Goal: Task Accomplishment & Management: Manage account settings

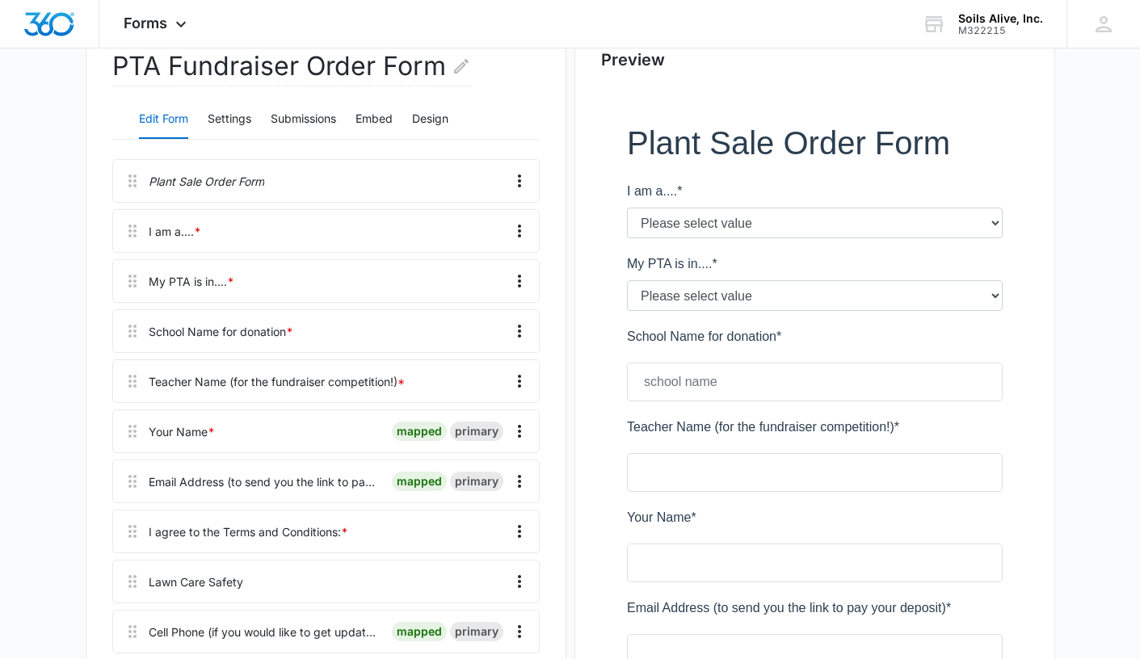
scroll to position [244, 0]
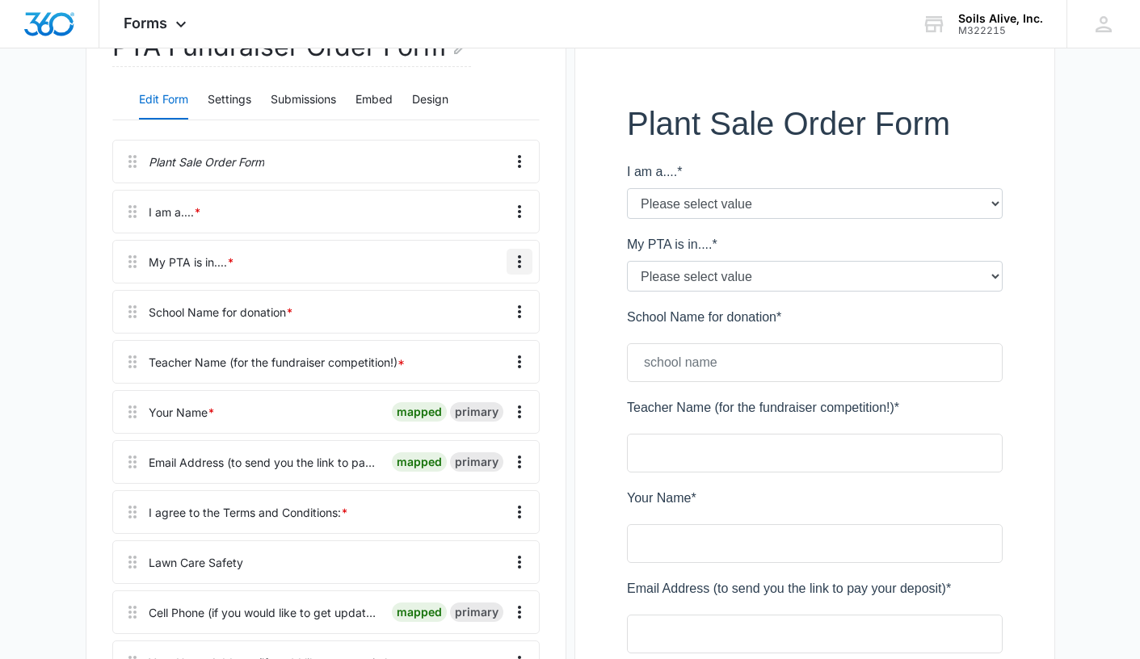
click at [515, 262] on icon "Overflow Menu" at bounding box center [519, 261] width 19 height 19
click at [473, 309] on div "Edit" at bounding box center [476, 306] width 34 height 11
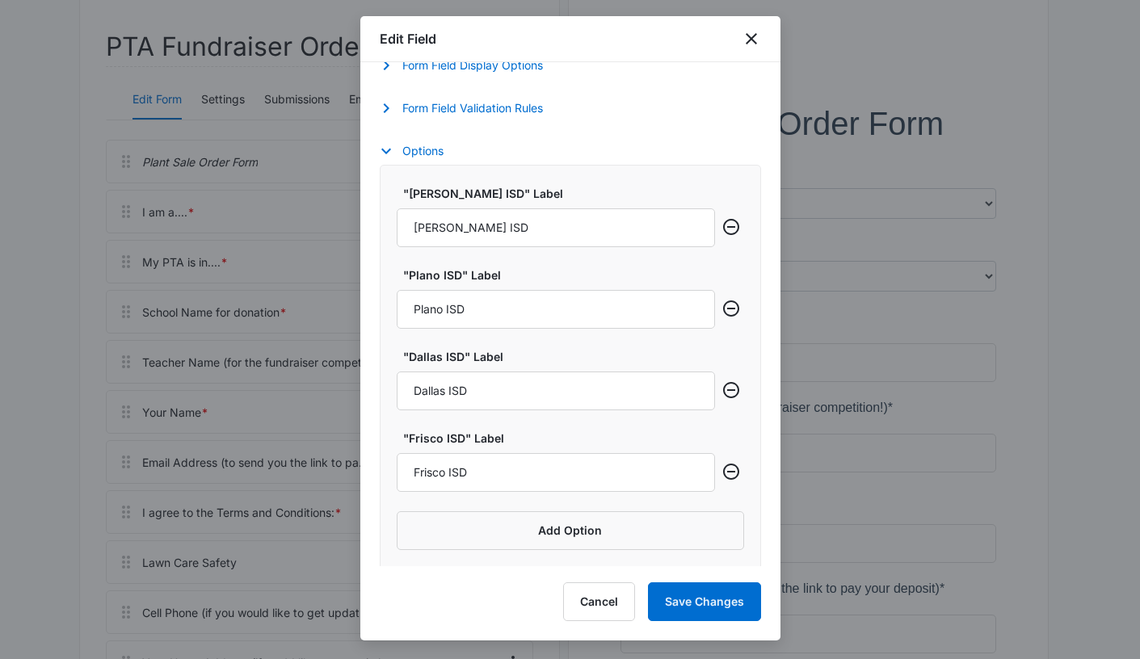
scroll to position [589, 0]
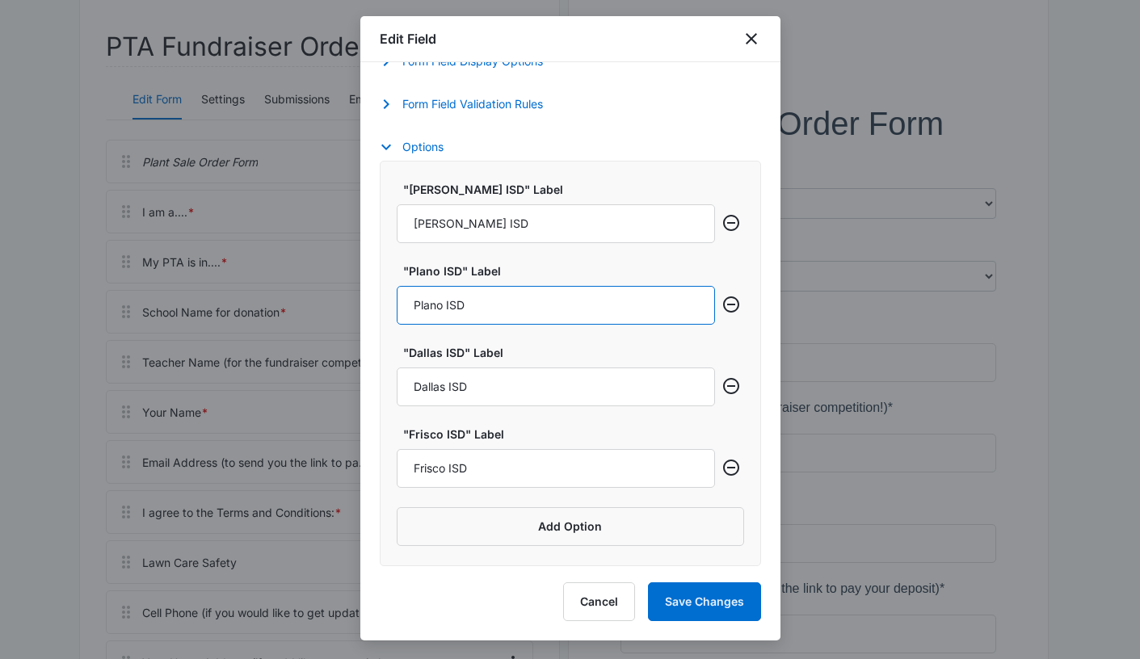
click at [495, 308] on input "Plano ISD" at bounding box center [556, 305] width 318 height 39
drag, startPoint x: 509, startPoint y: 308, endPoint x: 365, endPoint y: 312, distance: 143.9
click at [365, 312] on div "Field Mapping Manage your field mapping in the CRM Leads Inbox Navigate to Lead…" at bounding box center [570, 314] width 420 height 504
type input "[PERSON_NAME] ISD"
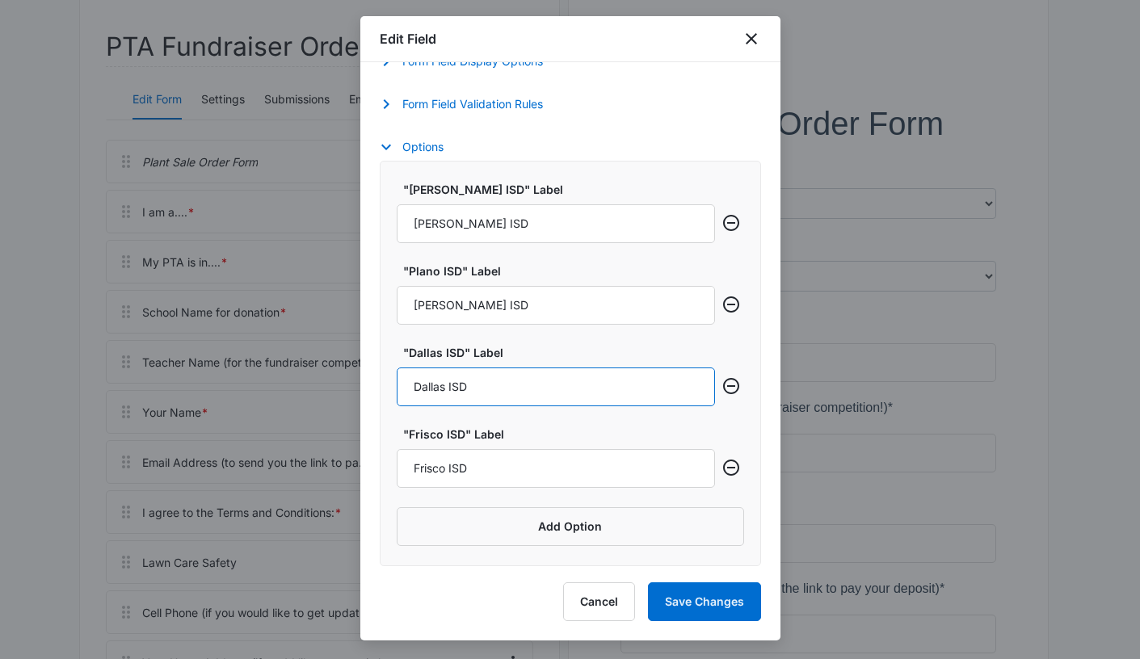
click at [578, 391] on input "Dallas ISD" at bounding box center [556, 387] width 318 height 39
type input "Frisco ISD"
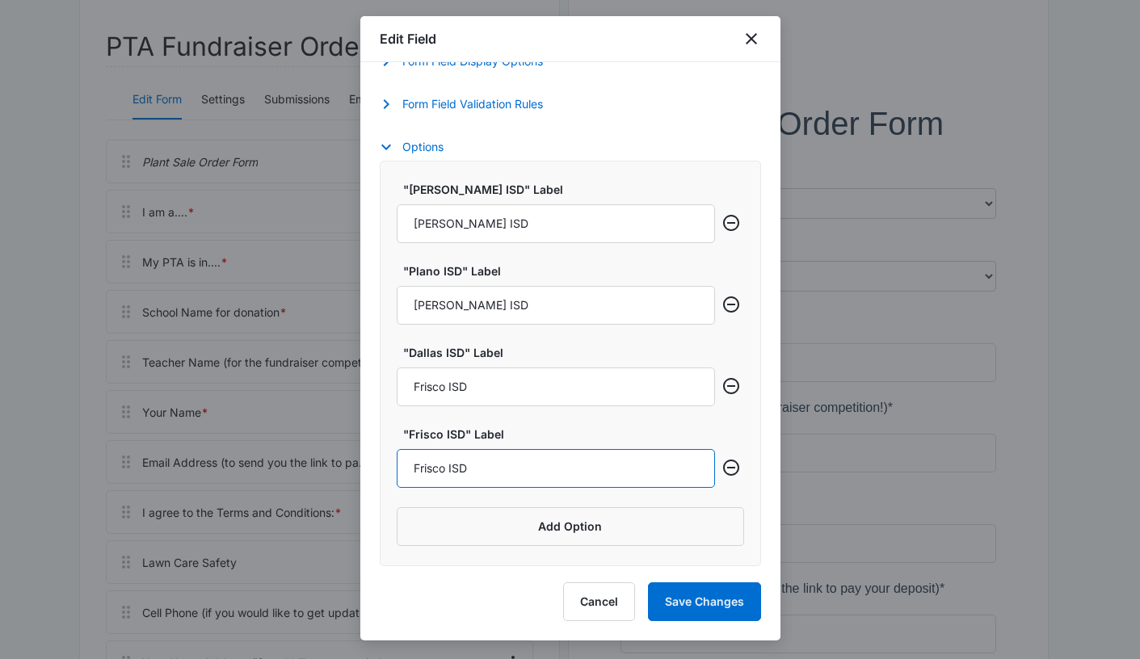
drag, startPoint x: 523, startPoint y: 465, endPoint x: 351, endPoint y: 473, distance: 172.2
click at [351, 473] on body "Forms Apps Reputation Websites Forms CRM Email Social POS Content Ads Intellige…" at bounding box center [570, 606] width 1140 height 1700
type input "Lewisville ISD"
click at [572, 523] on button "Add Option" at bounding box center [570, 526] width 347 height 39
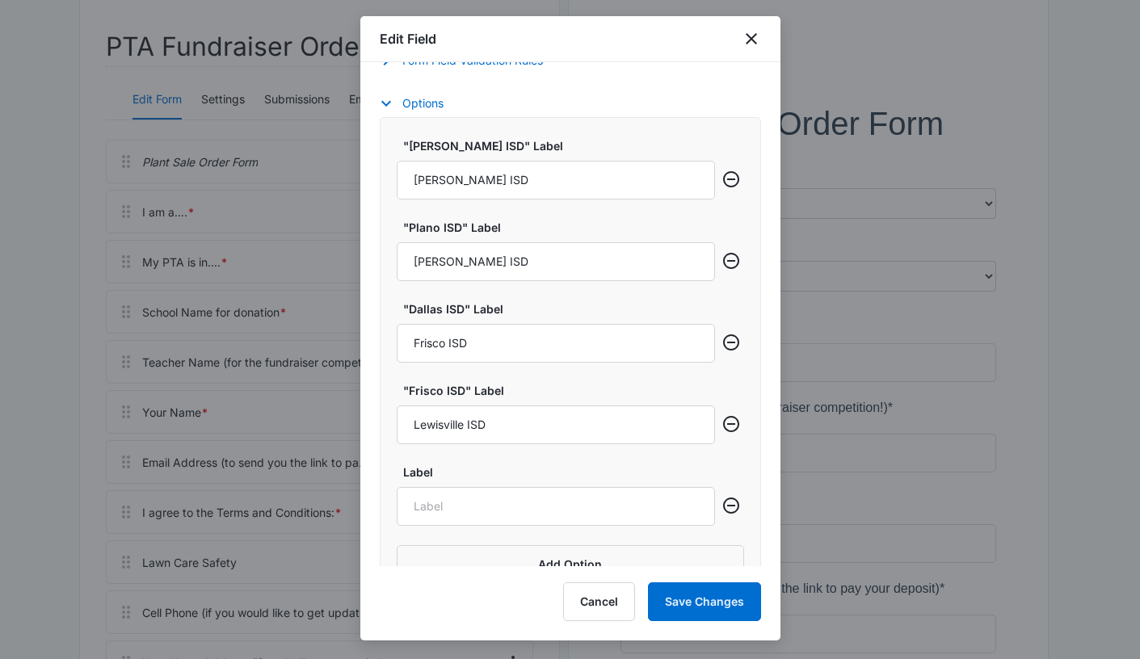
scroll to position [671, 0]
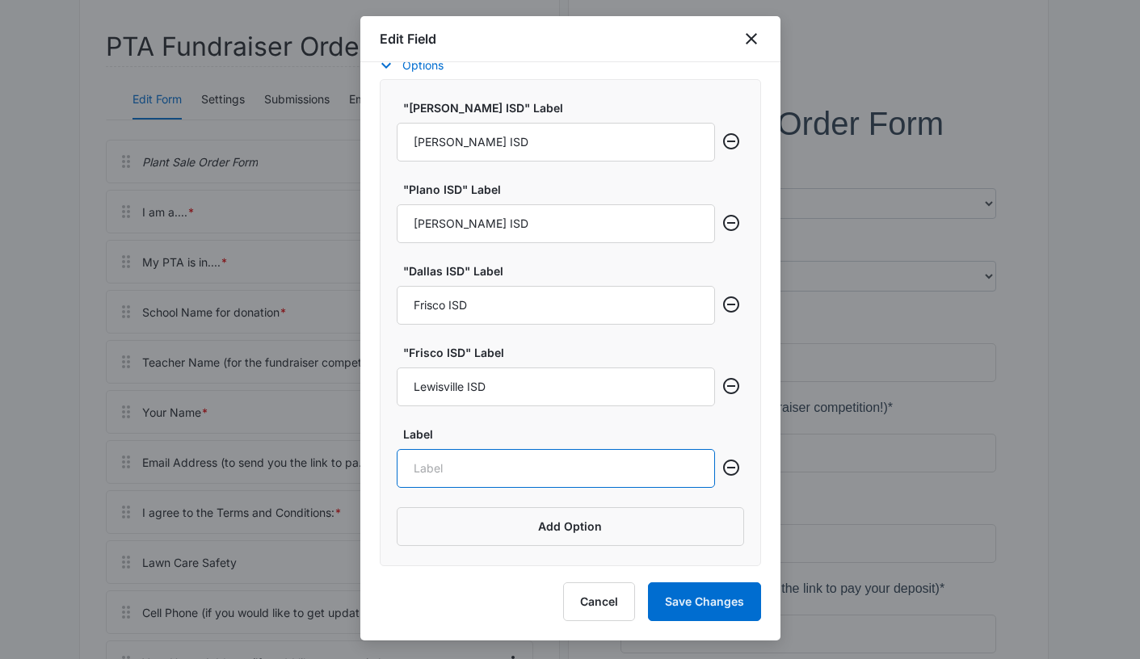
click at [623, 459] on input "Label" at bounding box center [556, 468] width 318 height 39
type input "Plano ISD"
click at [588, 530] on button "Add Option" at bounding box center [570, 526] width 347 height 39
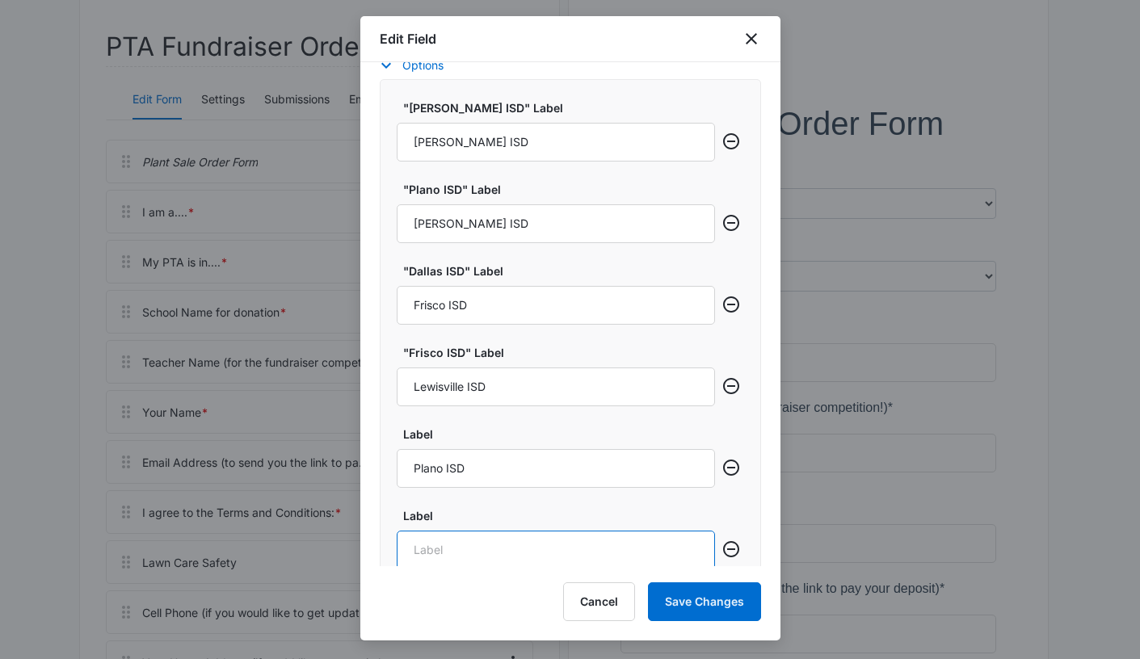
click at [571, 537] on input "Label" at bounding box center [556, 550] width 318 height 39
type input "Prosper ISD"
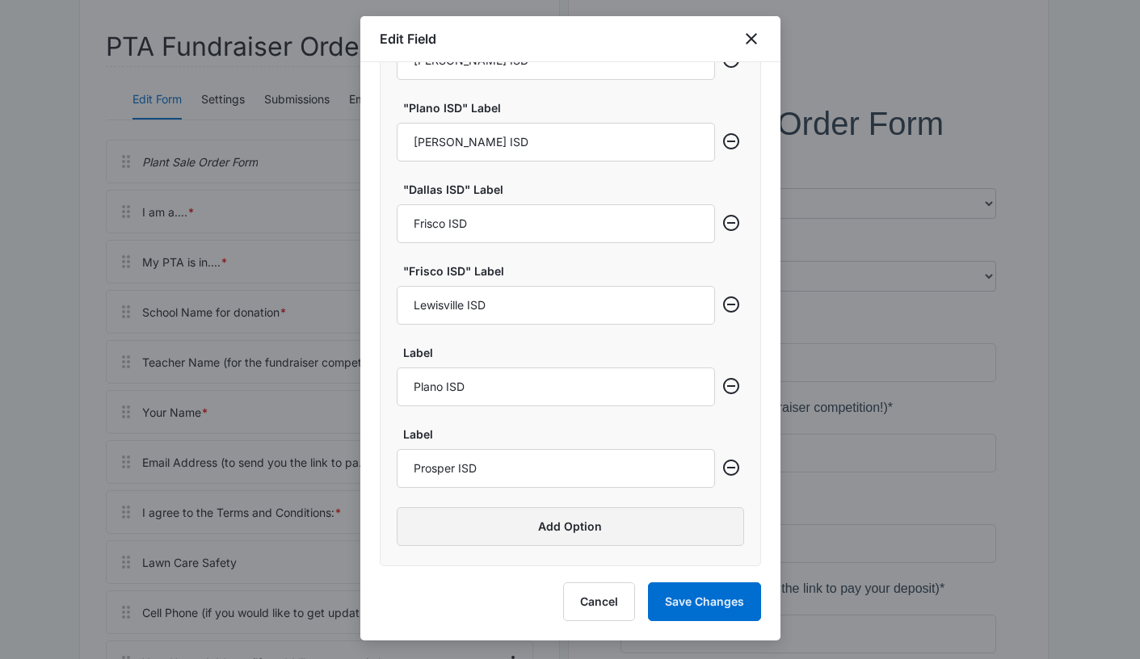
click at [517, 534] on button "Add Option" at bounding box center [570, 526] width 347 height 39
click at [620, 536] on input "Label" at bounding box center [556, 550] width 318 height 39
type input "[PERSON_NAME] ISD"
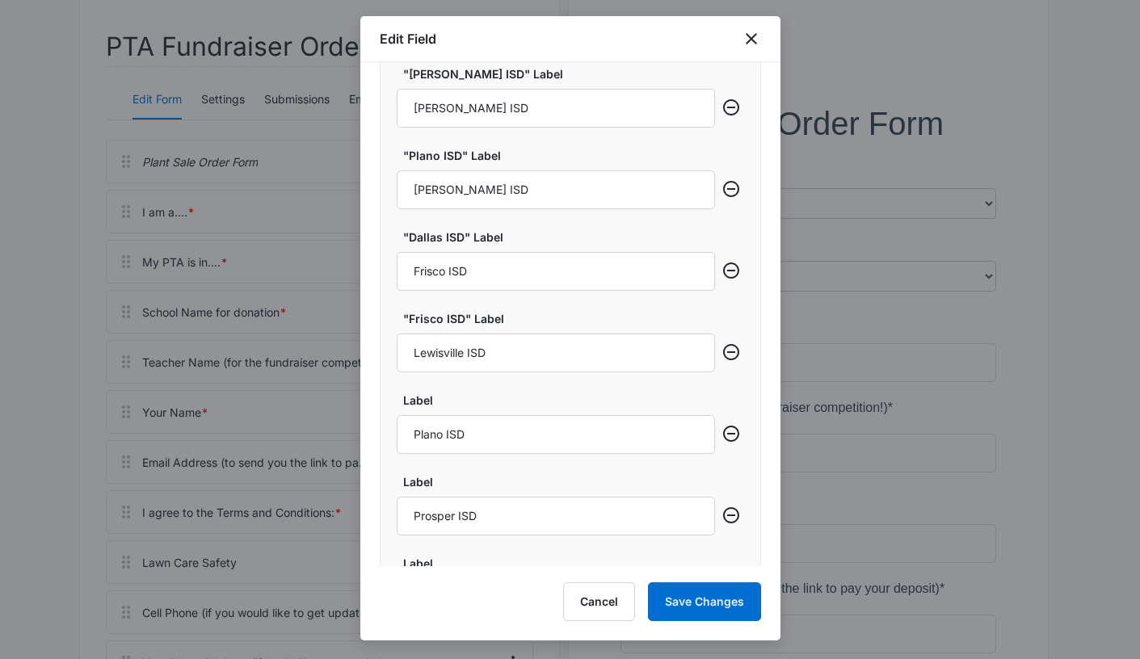
scroll to position [834, 0]
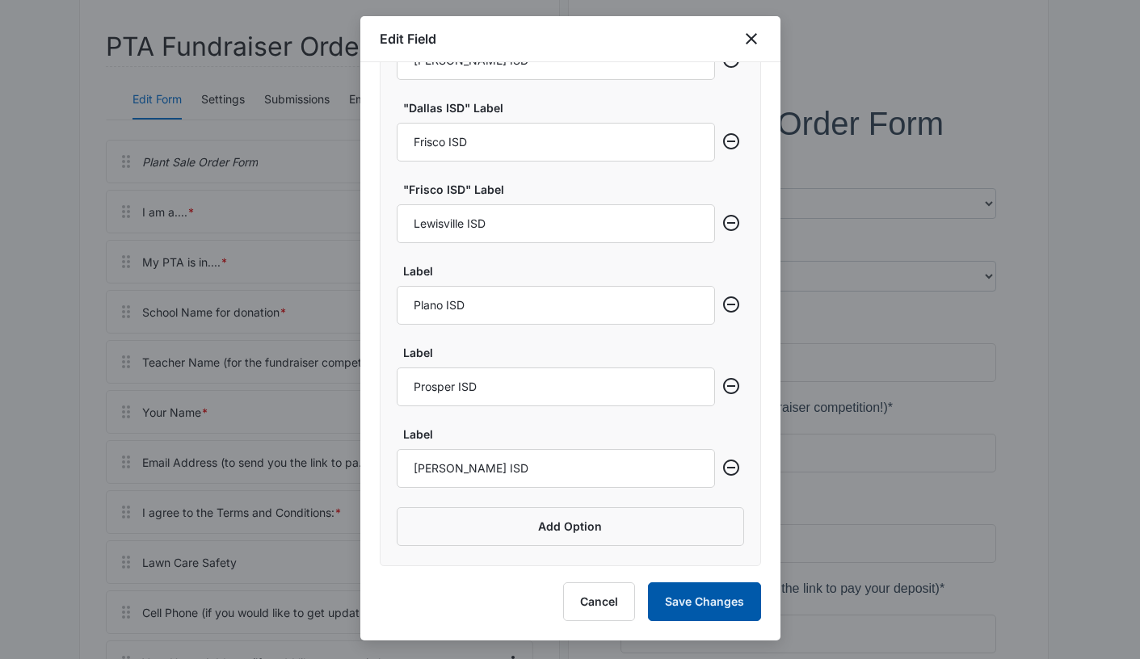
click at [704, 605] on button "Save Changes" at bounding box center [704, 601] width 113 height 39
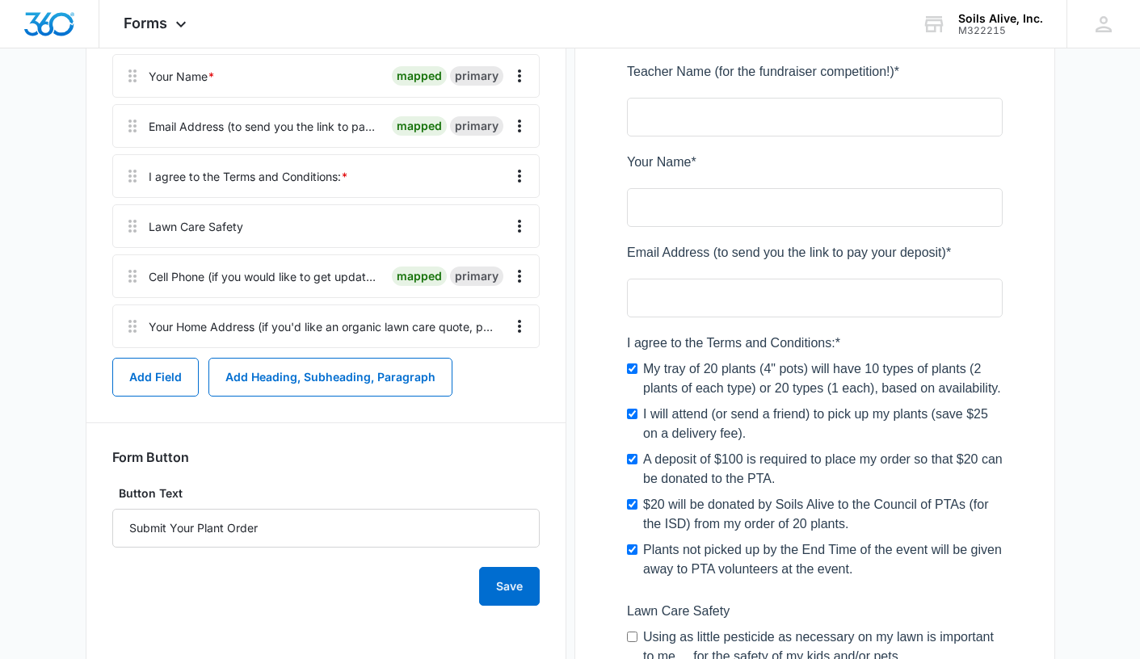
scroll to position [576, 0]
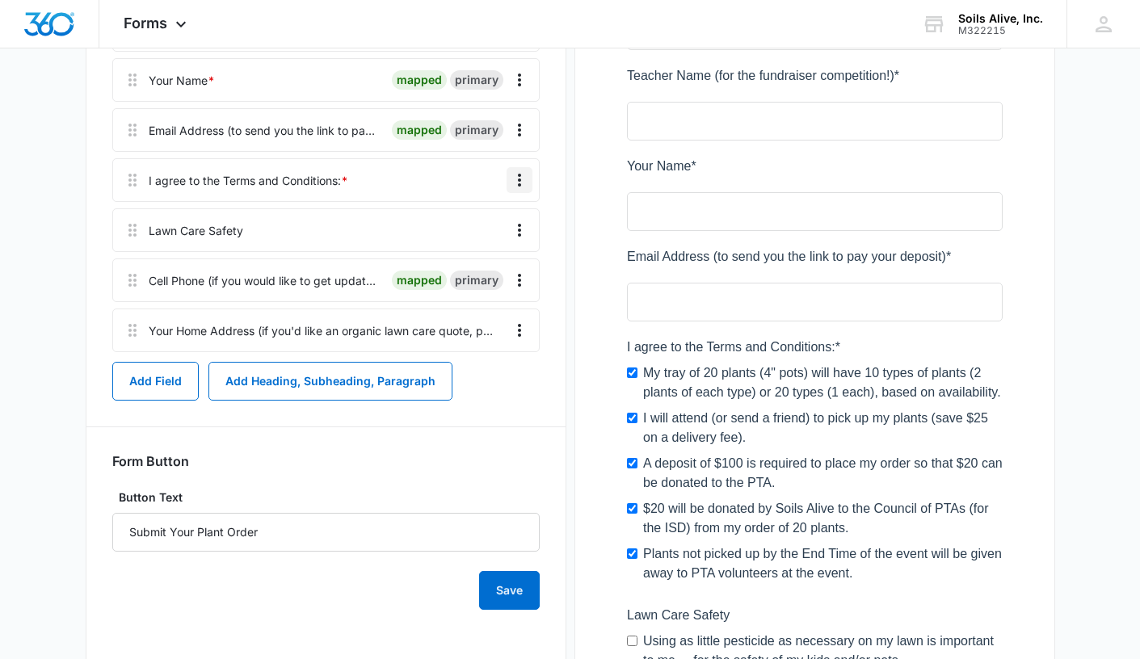
click at [515, 184] on icon "Overflow Menu" at bounding box center [519, 179] width 19 height 19
click at [474, 229] on div "Edit" at bounding box center [476, 225] width 34 height 11
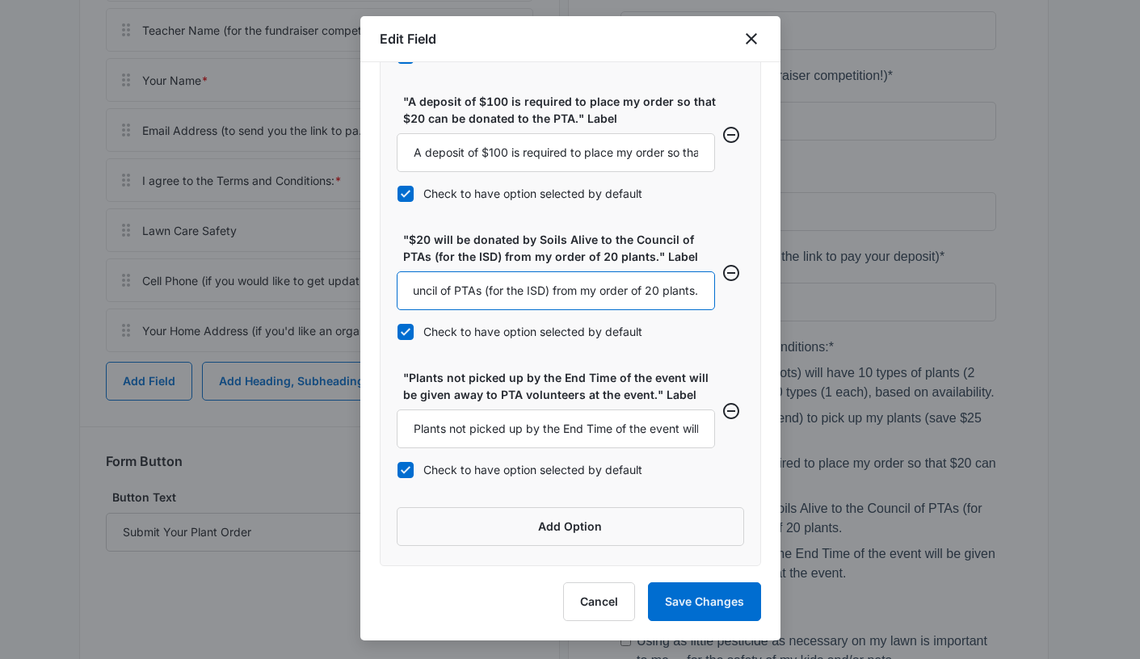
scroll to position [0, 247]
drag, startPoint x: 619, startPoint y: 287, endPoint x: 811, endPoint y: 316, distance: 194.5
click at [811, 316] on body "Forms Apps Reputation Websites Forms CRM Email Social POS Content Ads Intellige…" at bounding box center [570, 274] width 1140 height 1700
click at [679, 295] on input "$20 will be donated by Soils Alive to the Council of PTAs (for the ISD) from my…" at bounding box center [556, 290] width 318 height 39
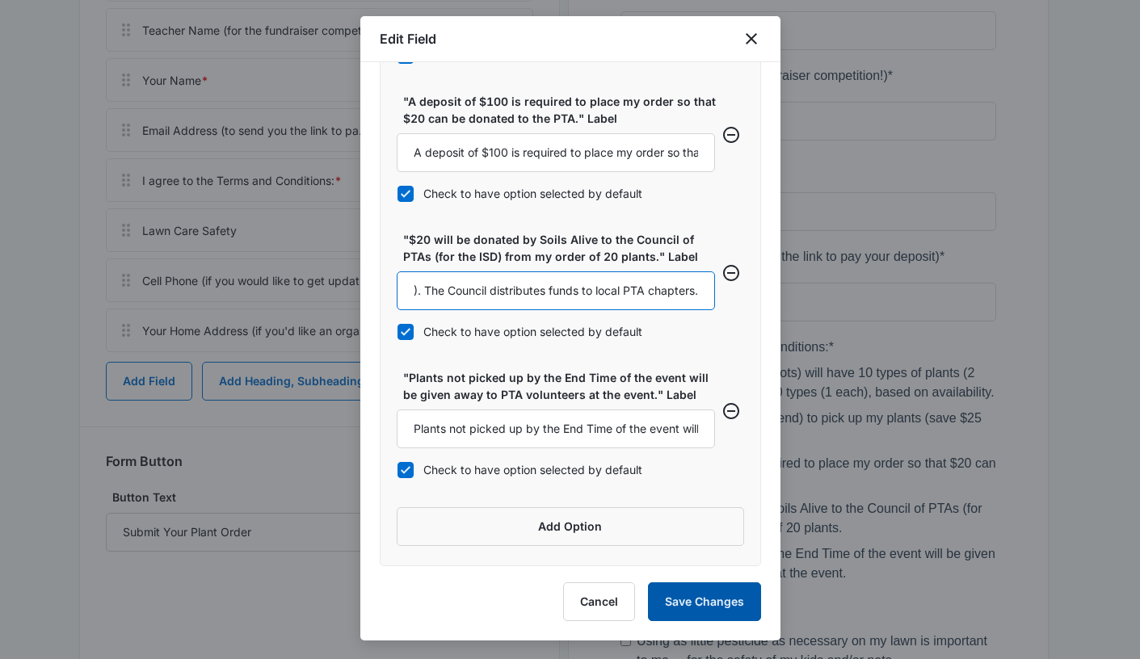
type input "$20 will be donated by Soils Alive to the Council of PTAs (for the ISD). The Co…"
click at [702, 596] on button "Save Changes" at bounding box center [704, 601] width 113 height 39
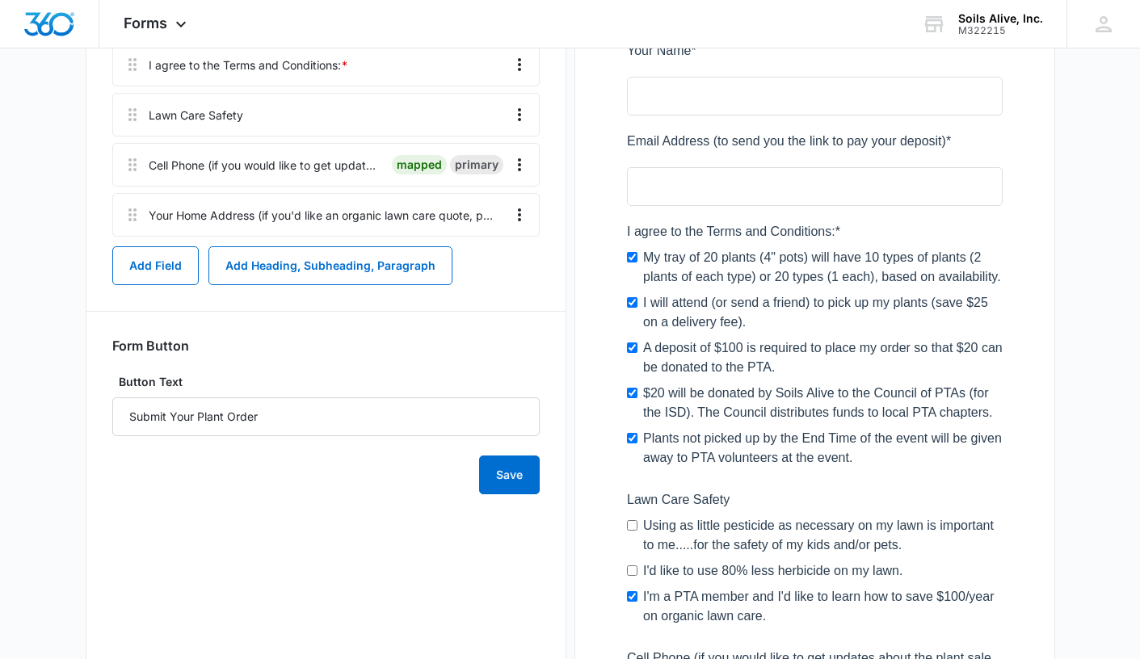
scroll to position [672, 0]
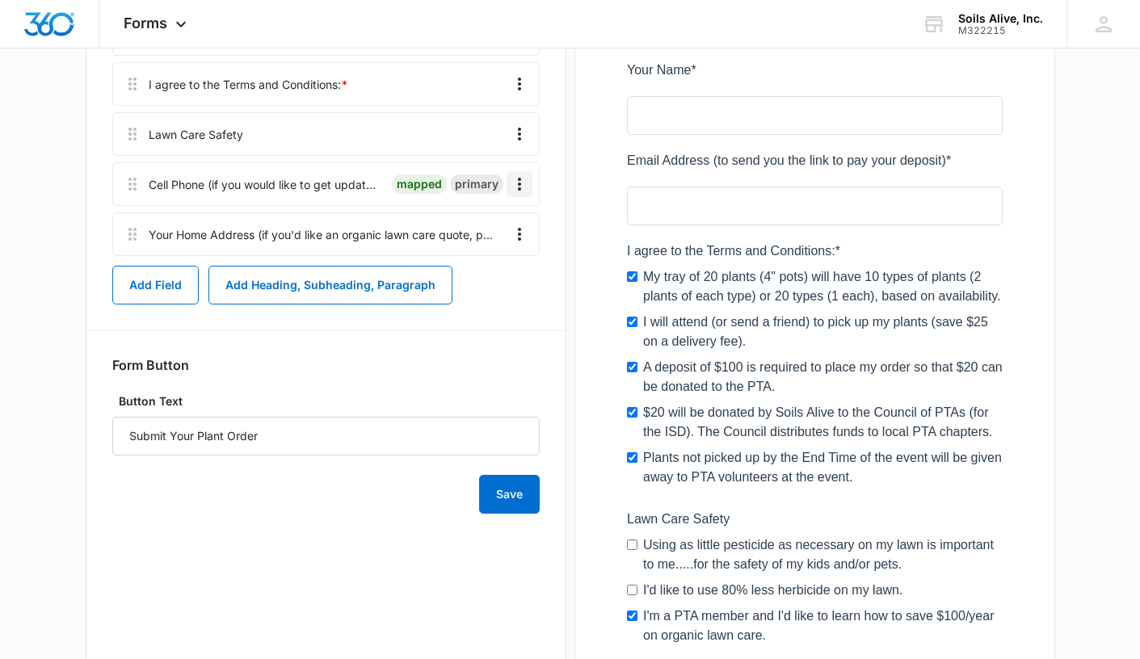
click at [527, 183] on icon "Overflow Menu" at bounding box center [519, 184] width 19 height 19
click at [486, 229] on div "Edit" at bounding box center [476, 229] width 34 height 11
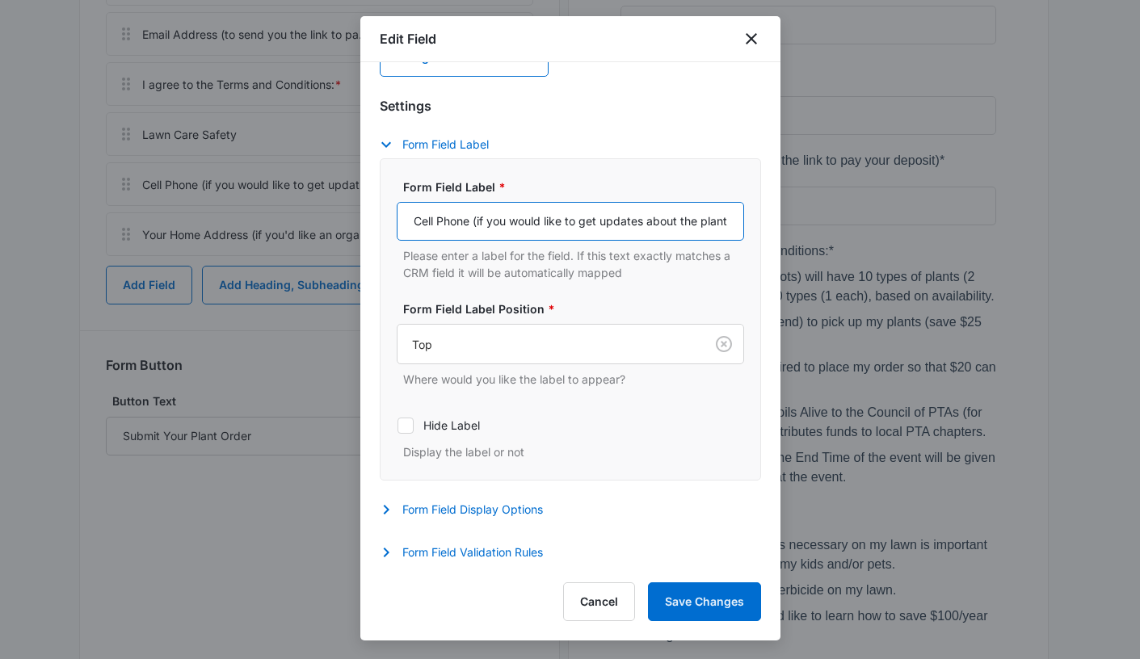
scroll to position [0, 224]
drag, startPoint x: 477, startPoint y: 218, endPoint x: 924, endPoint y: 258, distance: 448.5
click at [924, 258] on body "Forms Apps Reputation Websites Forms CRM Email Social POS Content Ads Intellige…" at bounding box center [570, 178] width 1140 height 1700
type input "Cell Phone (so we can text you a map of the pick up location)"
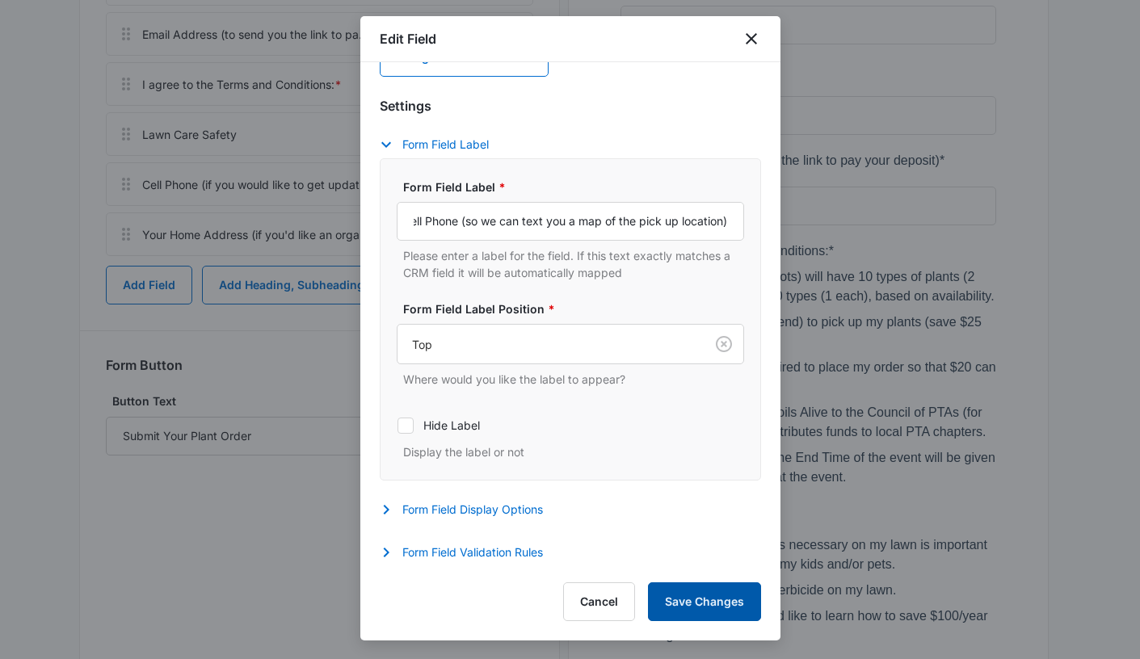
click at [696, 596] on button "Save Changes" at bounding box center [704, 601] width 113 height 39
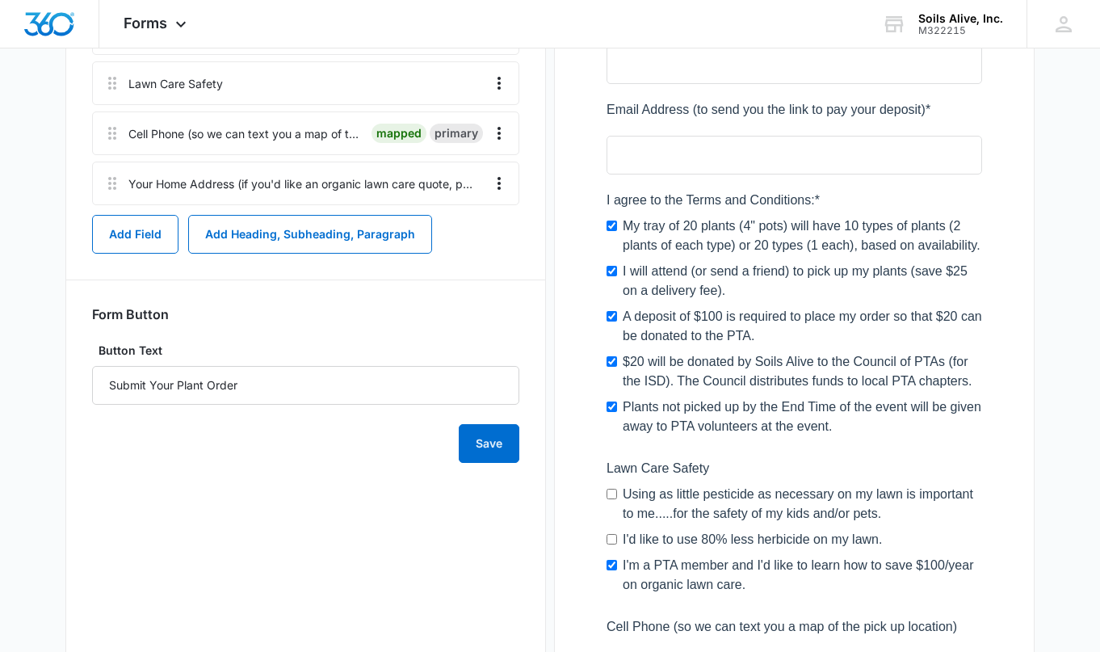
scroll to position [716, 0]
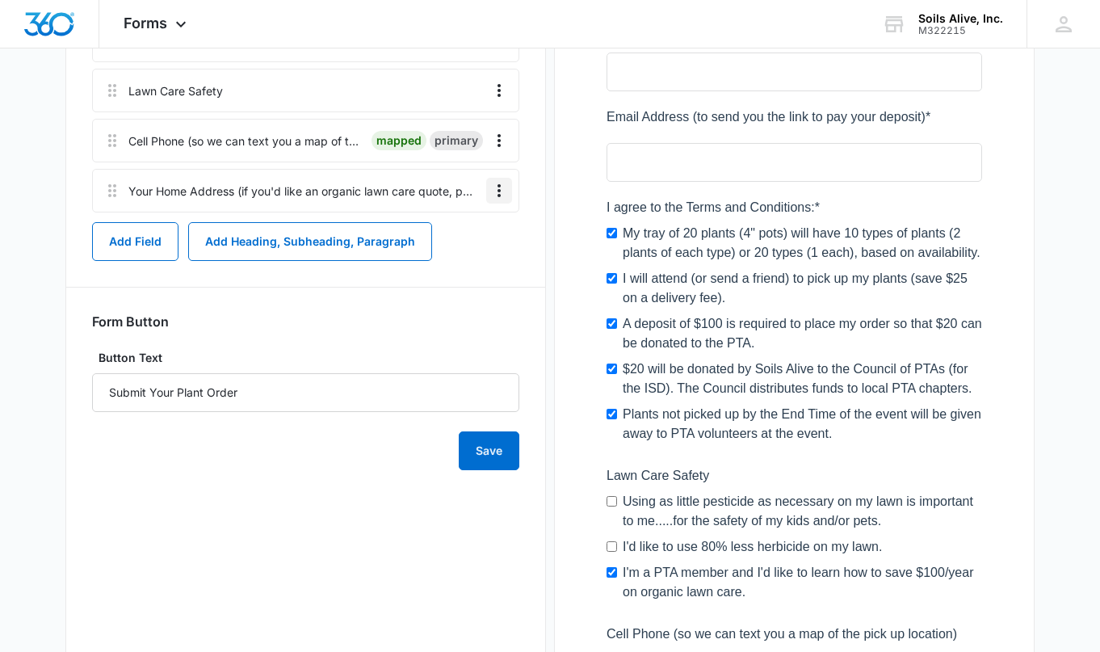
click at [496, 192] on icon "Overflow Menu" at bounding box center [499, 190] width 19 height 19
click at [458, 234] on div "Edit" at bounding box center [456, 235] width 34 height 11
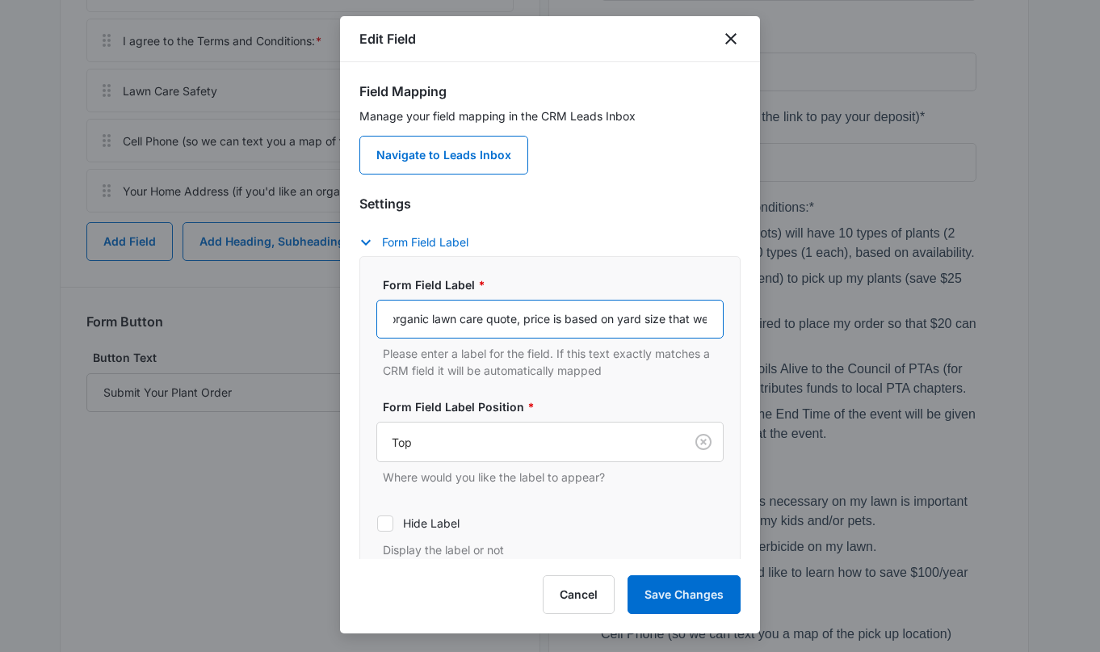
scroll to position [0, 312]
drag, startPoint x: 672, startPoint y: 317, endPoint x: 808, endPoint y: 353, distance: 140.5
click at [808, 353] on body "Forms Apps Reputation Websites Forms CRM Email Social POS Content Ads Intellige…" at bounding box center [550, 124] width 1100 height 1680
click at [692, 318] on input "Your Home Address (if you'd like an organic lawn care quote, price is based on …" at bounding box center [549, 319] width 347 height 39
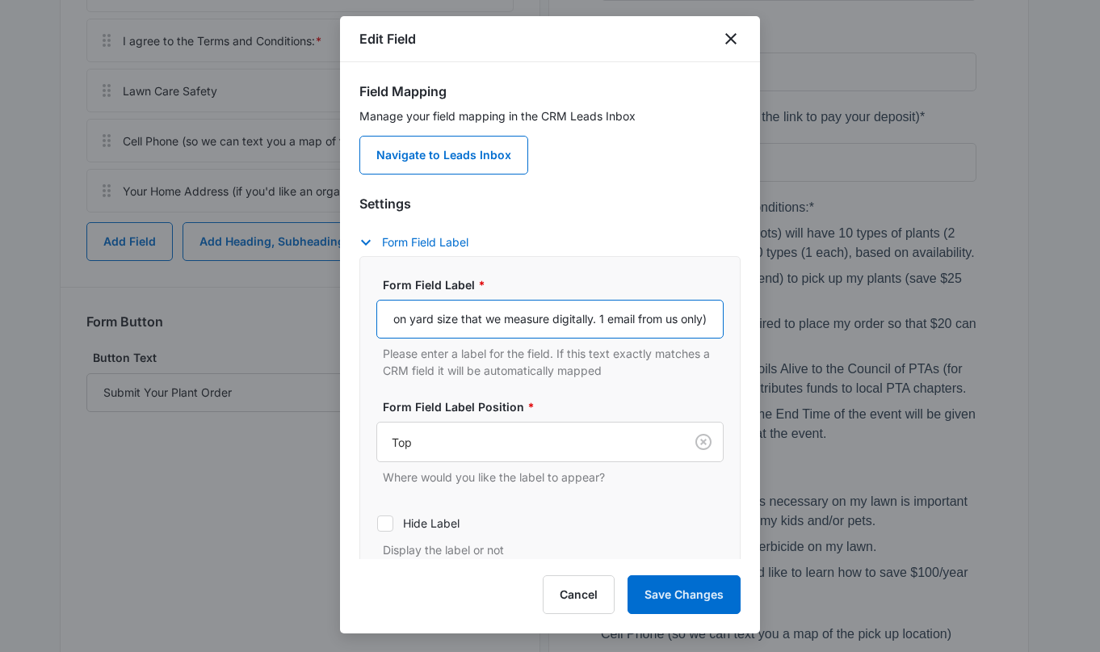
type input "Your Home Address (if you'd like an organic lawn care quote, price is based on …"
click at [701, 233] on div "Form Field Label Form Field Label * Your Home Address (if you'd like an organic…" at bounding box center [550, 406] width 381 height 346
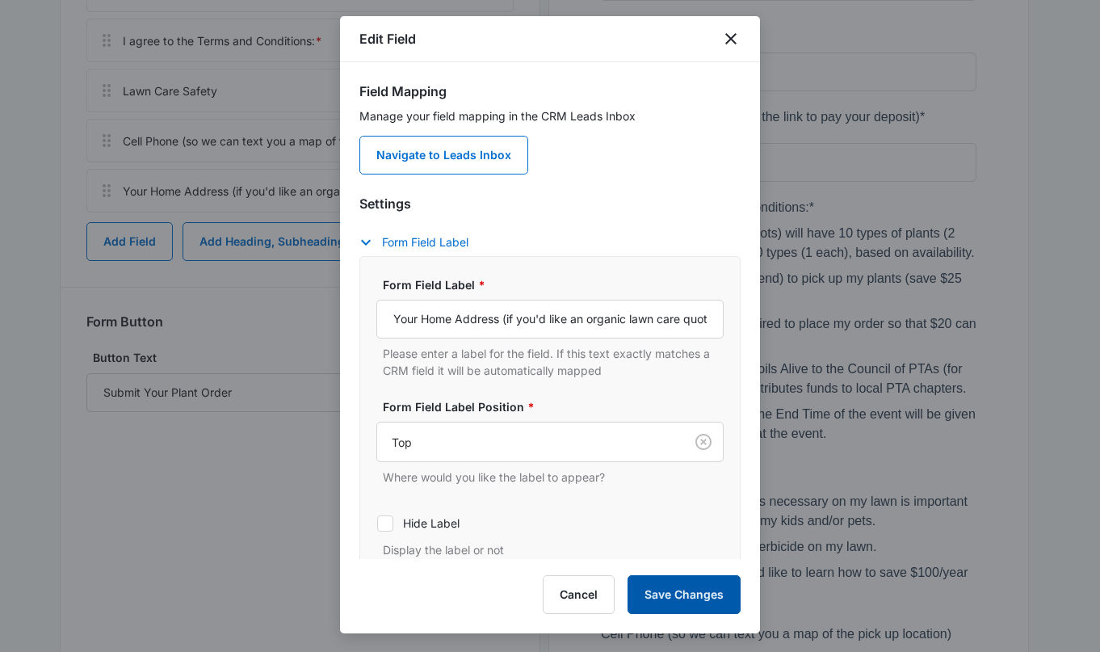
click at [675, 589] on button "Save Changes" at bounding box center [684, 594] width 113 height 39
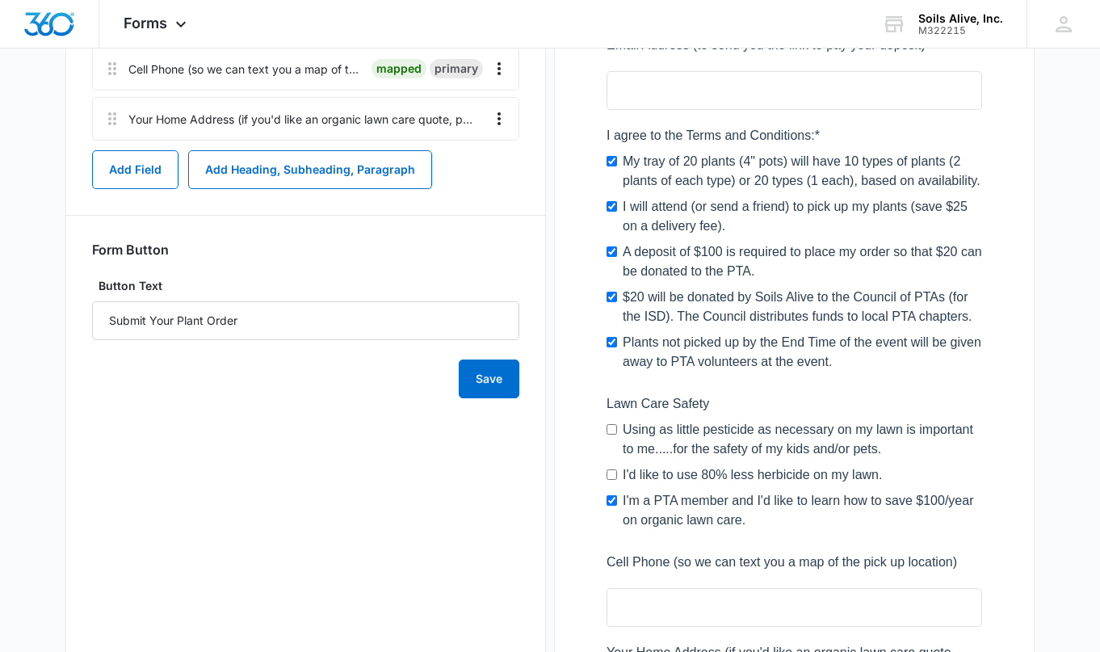
scroll to position [807, 0]
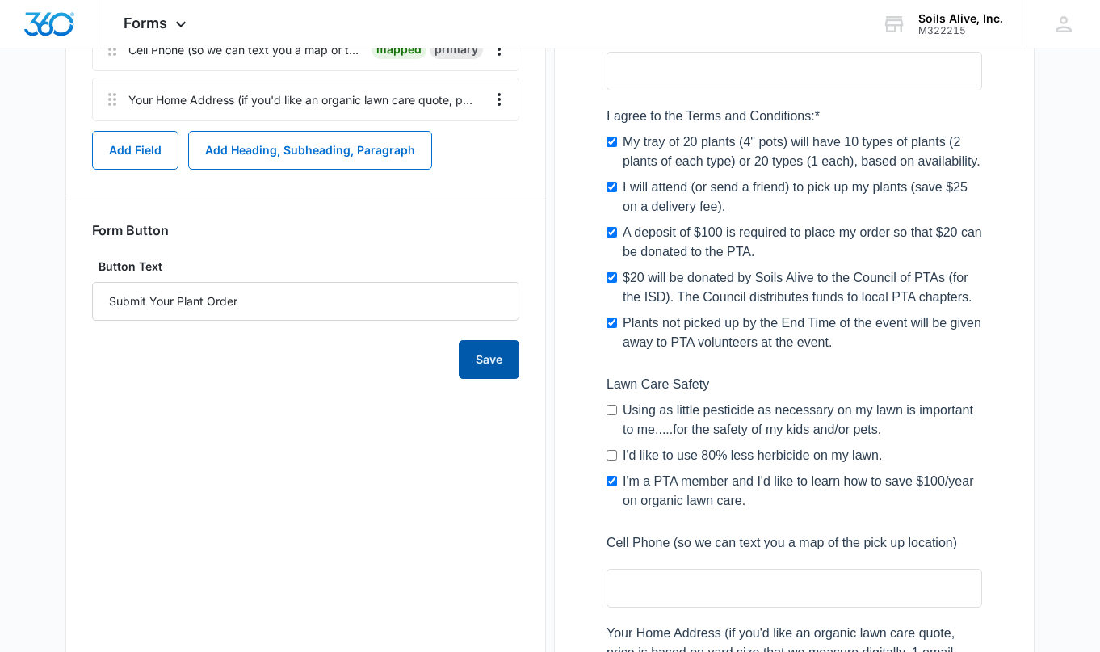
click at [496, 363] on button "Save" at bounding box center [489, 359] width 61 height 39
